Goal: Check status: Check status

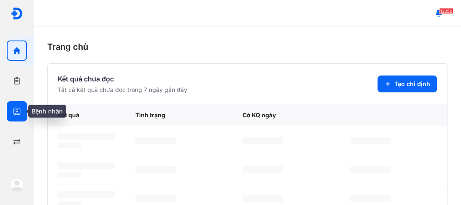
drag, startPoint x: 19, startPoint y: 111, endPoint x: 34, endPoint y: 104, distance: 16.5
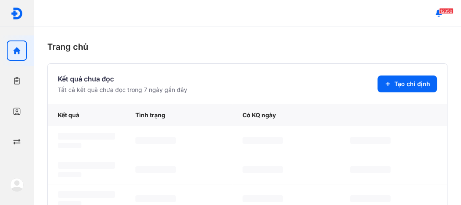
click at [19, 110] on icon "button" at bounding box center [17, 111] width 8 height 8
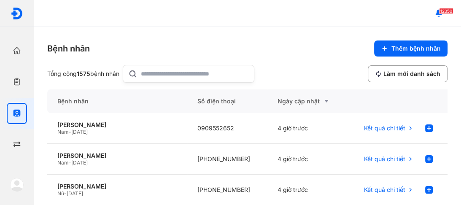
click at [147, 70] on input "text" at bounding box center [195, 73] width 108 height 17
type input "*********"
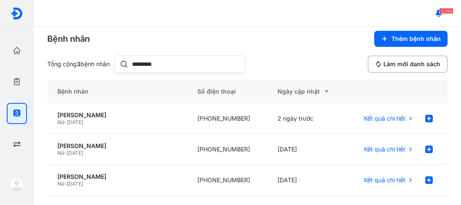
scroll to position [14, 0]
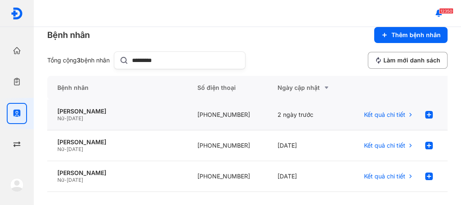
click at [79, 115] on span "[DATE]" at bounding box center [75, 118] width 16 height 6
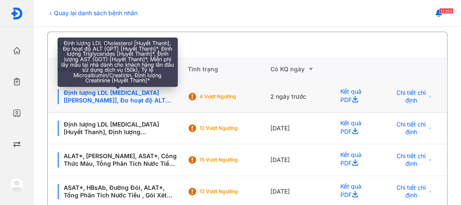
scroll to position [169, 0]
click at [127, 91] on div "Định lượng LDL Cholesterol [Huyết Thanh], Đo hoạt độ ALT (GPT) [Huyết Thanh]*, …" at bounding box center [117, 96] width 119 height 15
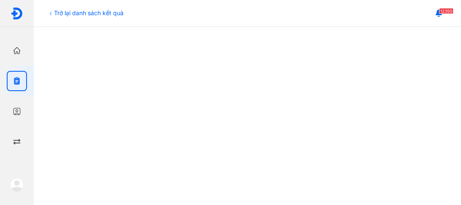
scroll to position [270, 0]
